Goal: Find specific page/section: Find specific page/section

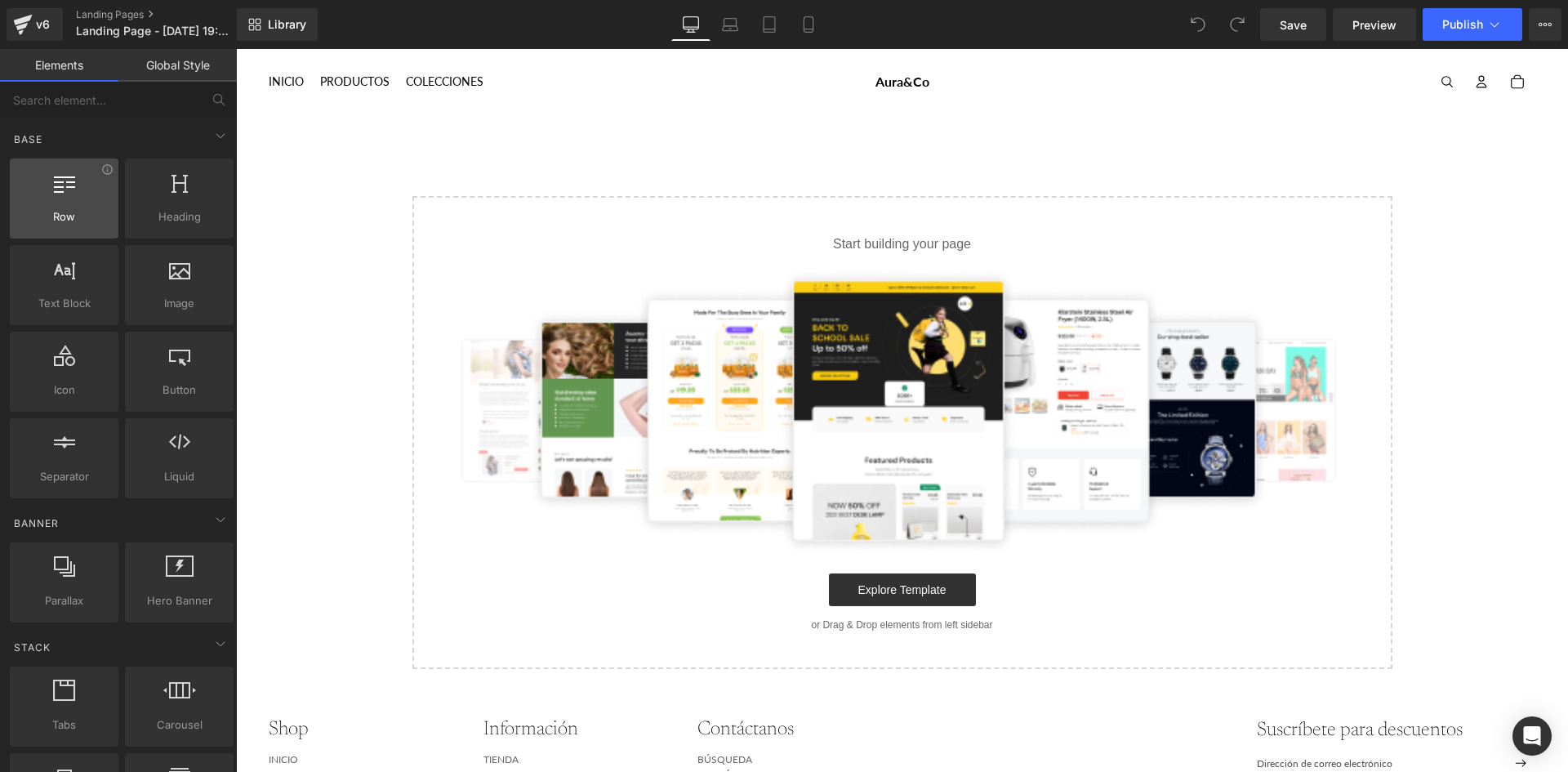
click at [84, 197] on div at bounding box center [64, 190] width 99 height 37
click at [811, 29] on icon at bounding box center [807, 29] width 9 height 0
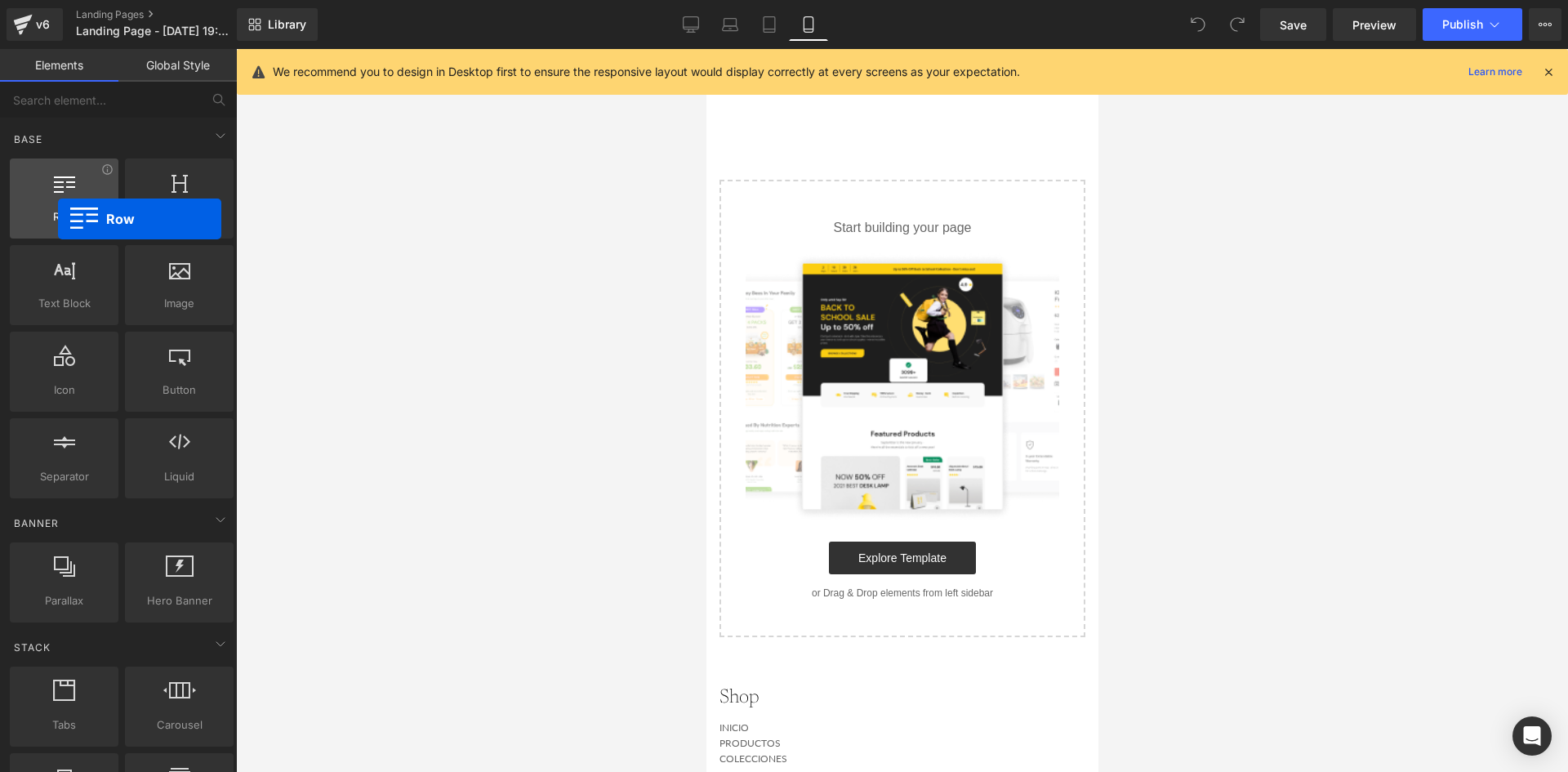
click at [58, 219] on span "Row" at bounding box center [64, 217] width 99 height 17
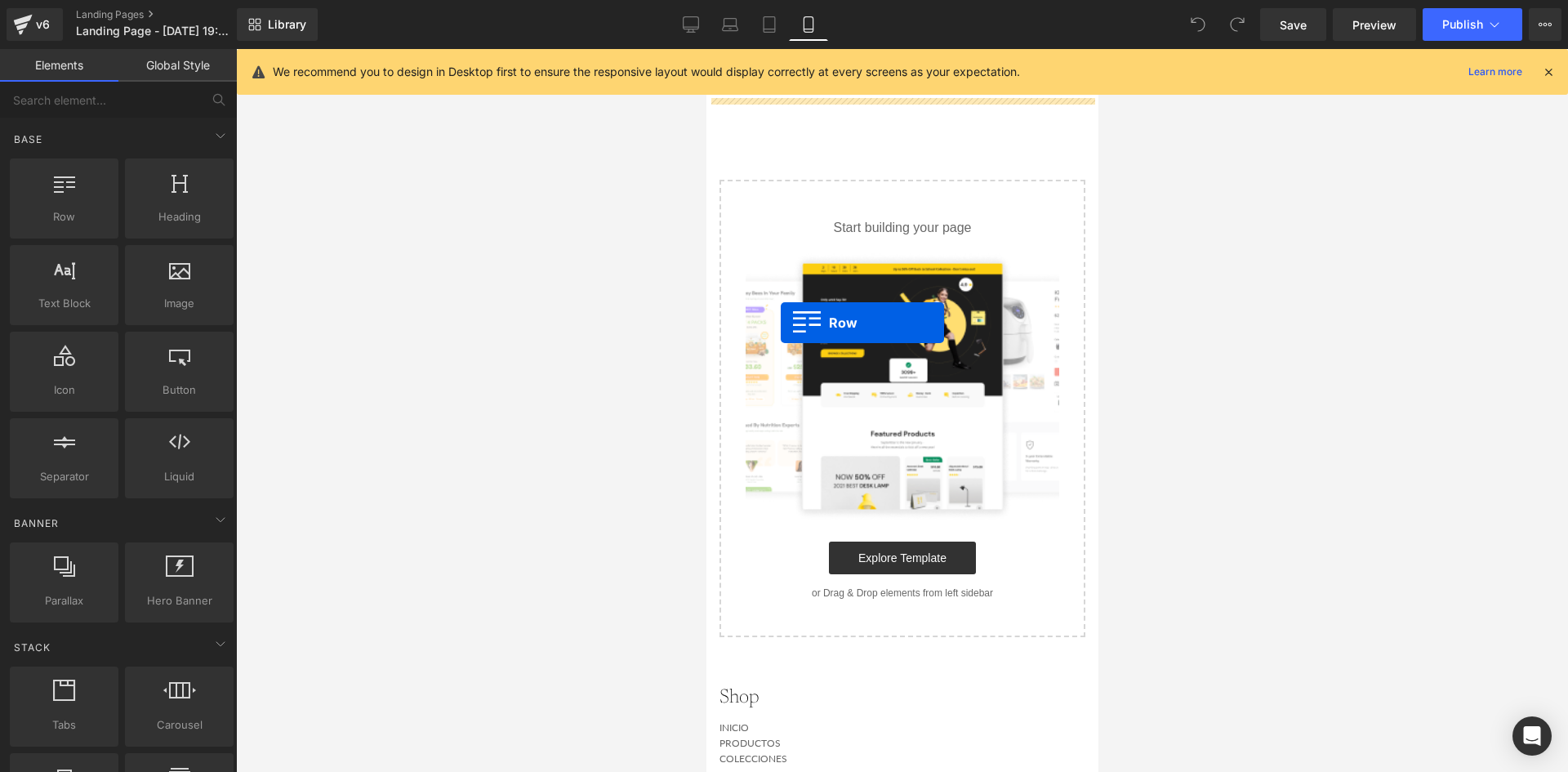
drag, startPoint x: 767, startPoint y: 266, endPoint x: 780, endPoint y: 322, distance: 57.5
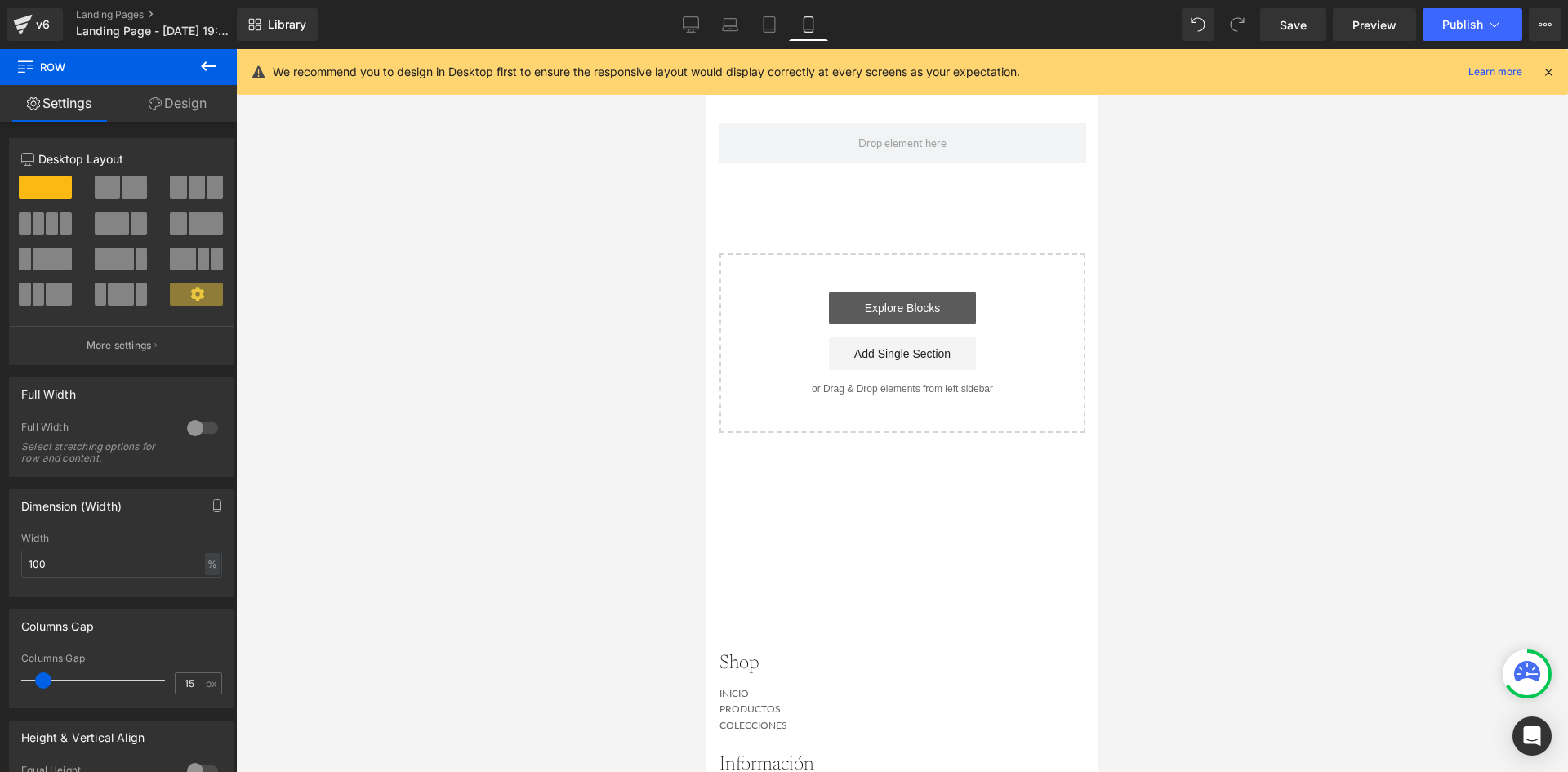
click at [890, 306] on link "Explore Blocks" at bounding box center [901, 308] width 147 height 32
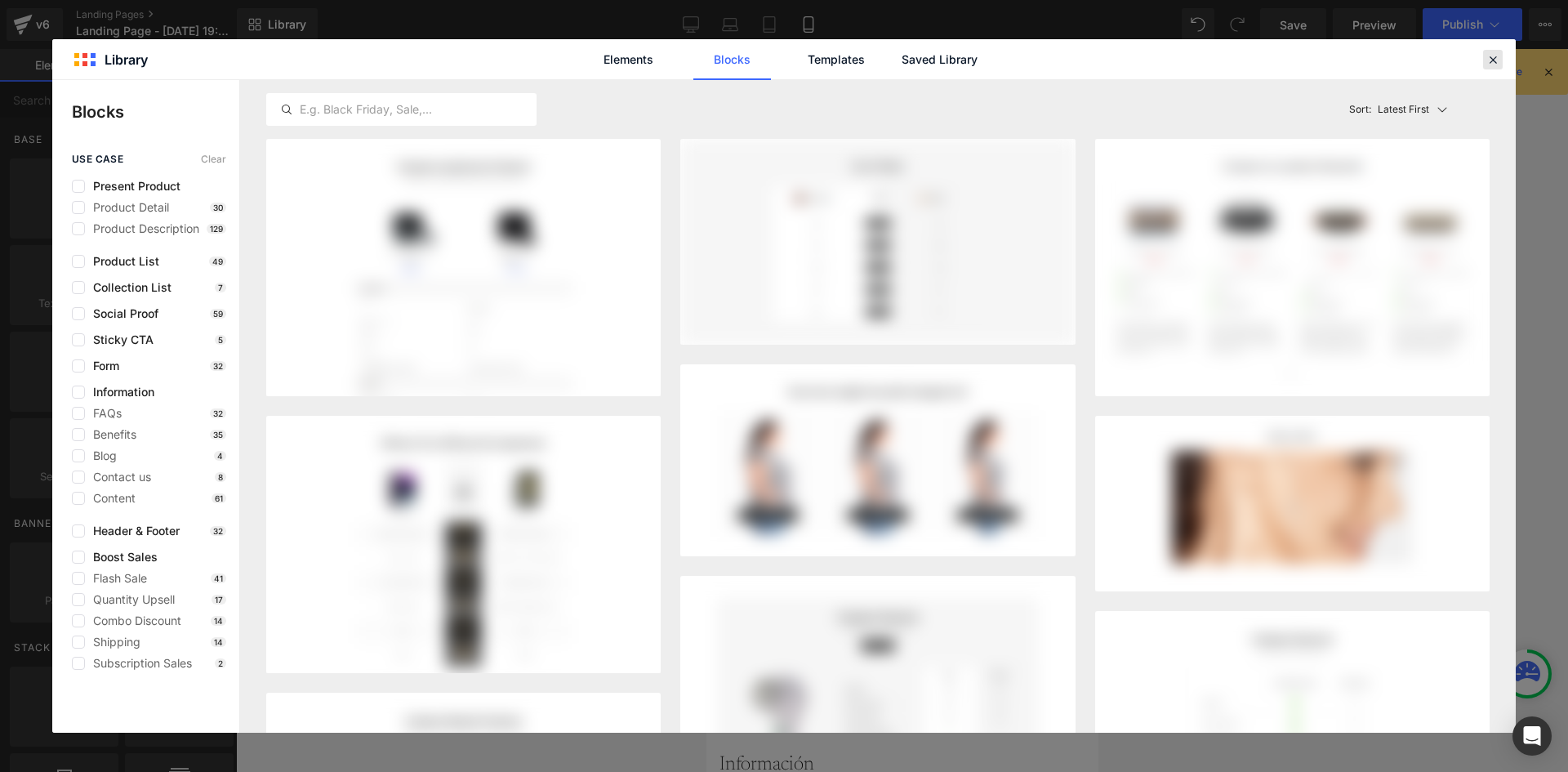
click at [1489, 61] on icon at bounding box center [1492, 59] width 15 height 15
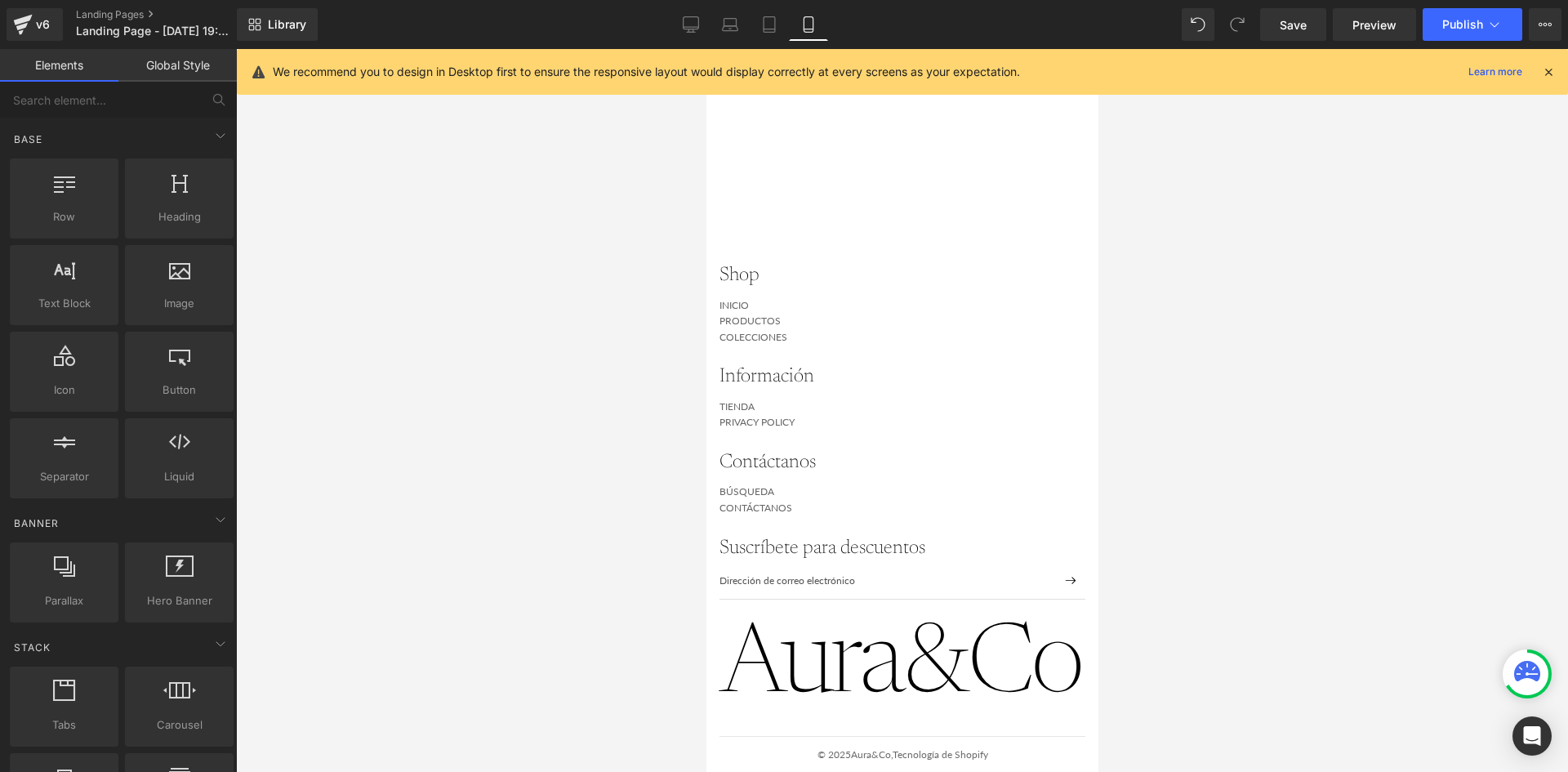
scroll to position [446, 0]
